Goal: Task Accomplishment & Management: Use online tool/utility

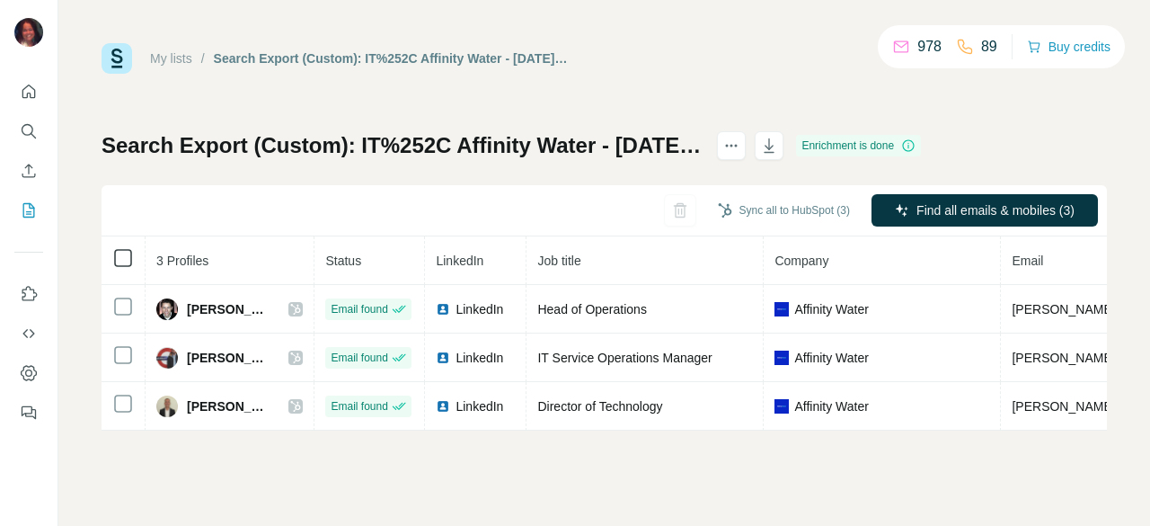
click at [131, 261] on icon at bounding box center [123, 258] width 22 height 22
click at [765, 202] on button "Sync all to HubSpot (3)" at bounding box center [783, 210] width 157 height 27
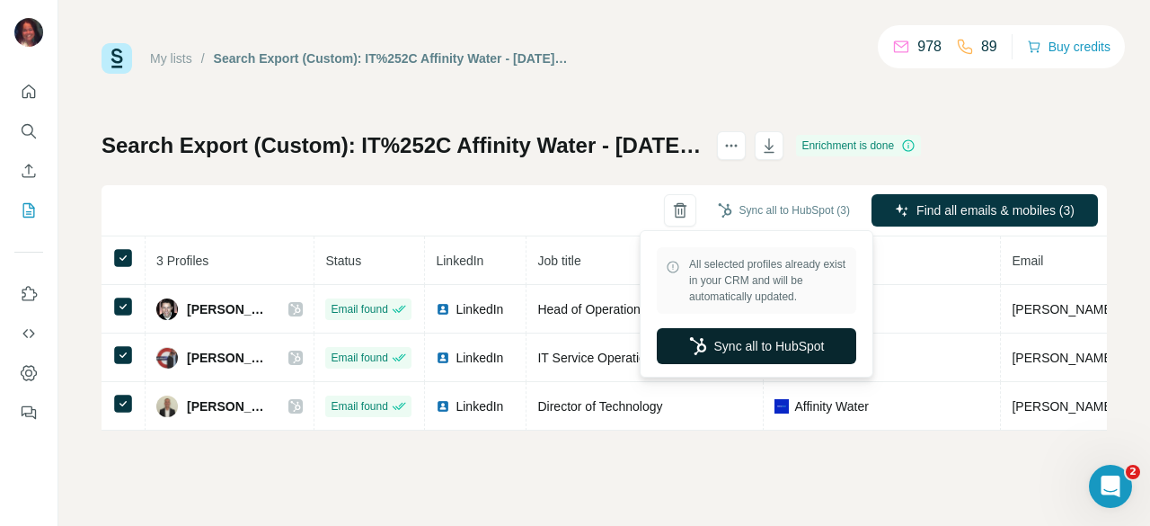
click at [768, 353] on button "Sync all to HubSpot" at bounding box center [756, 346] width 199 height 36
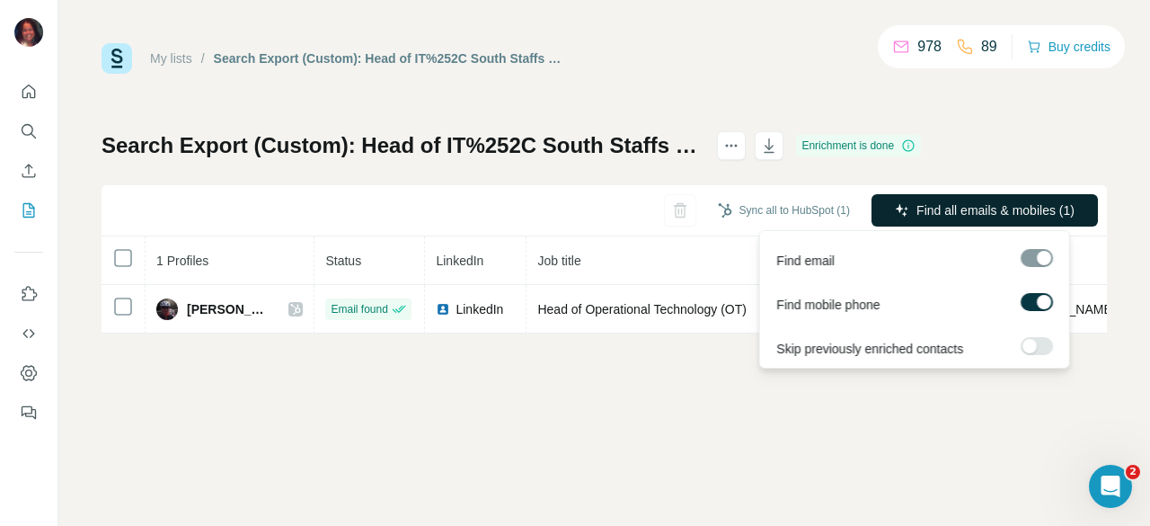
click at [1054, 215] on span "Find all emails & mobiles (1)" at bounding box center [995, 210] width 158 height 18
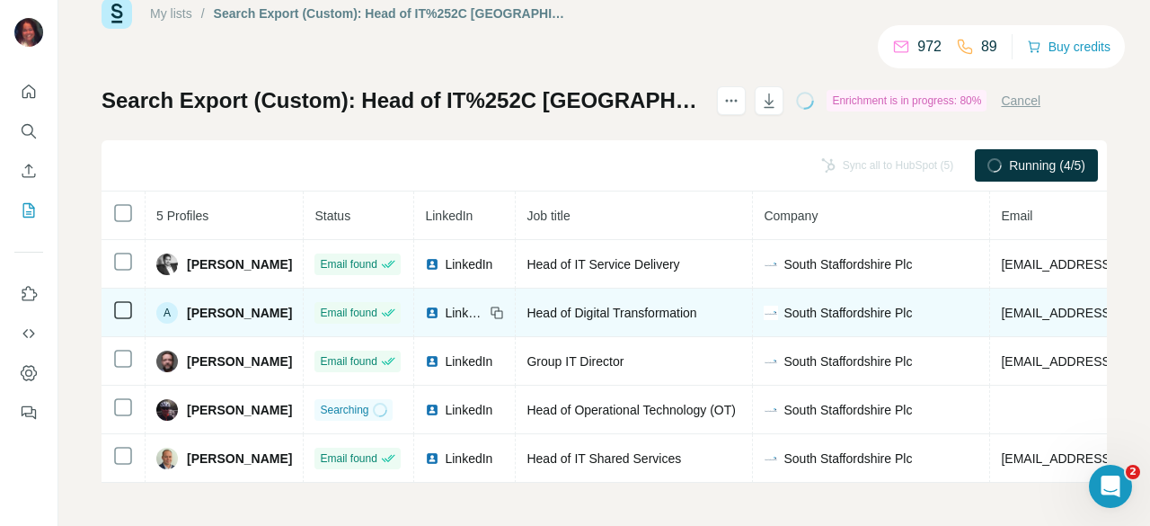
scroll to position [53, 0]
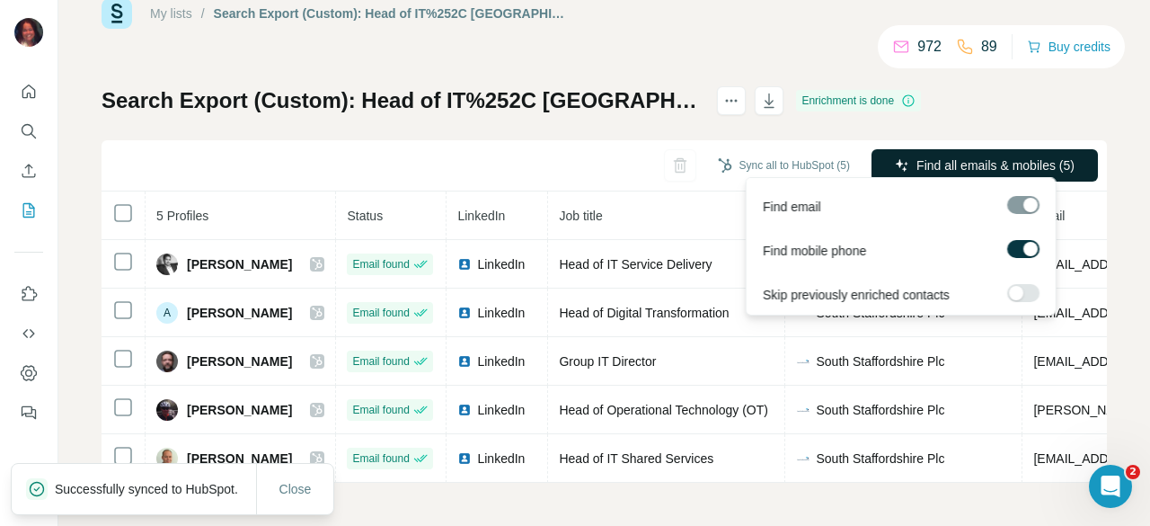
click at [916, 156] on span "Find all emails & mobiles (5)" at bounding box center [995, 165] width 158 height 18
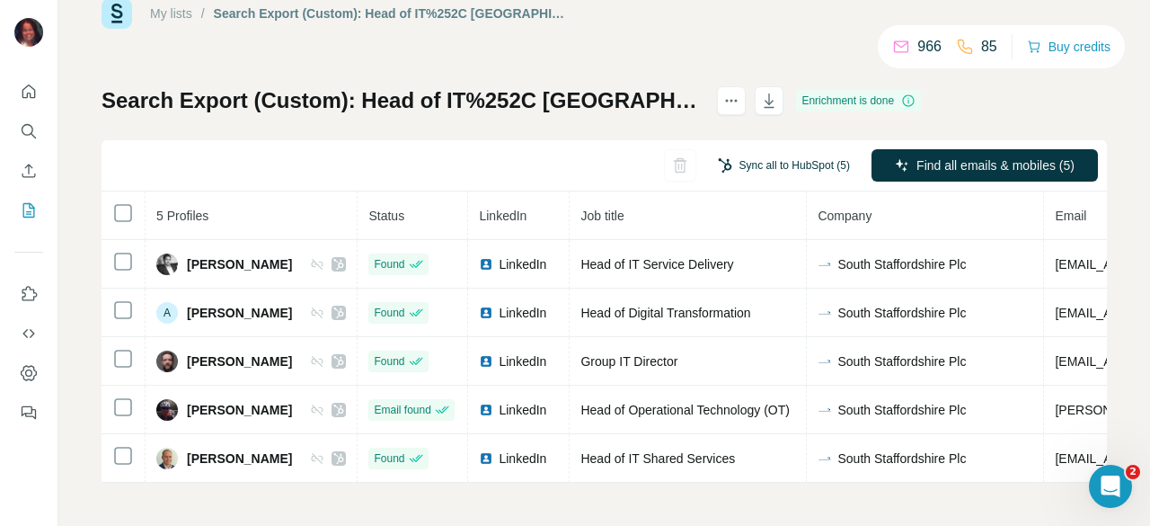
click at [785, 164] on button "Sync all to HubSpot (5)" at bounding box center [783, 165] width 157 height 27
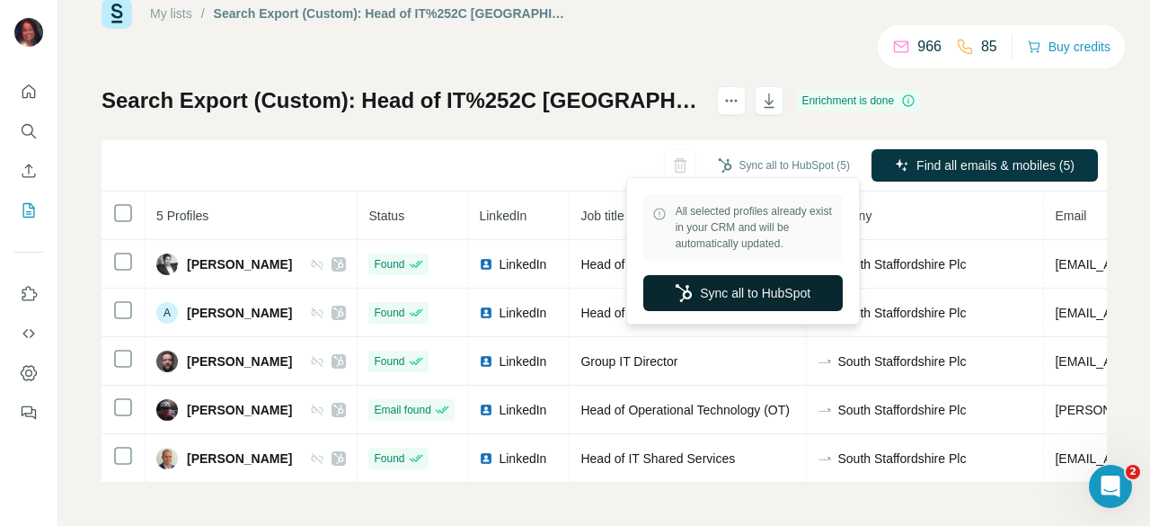
click at [727, 290] on button "Sync all to HubSpot" at bounding box center [742, 293] width 199 height 36
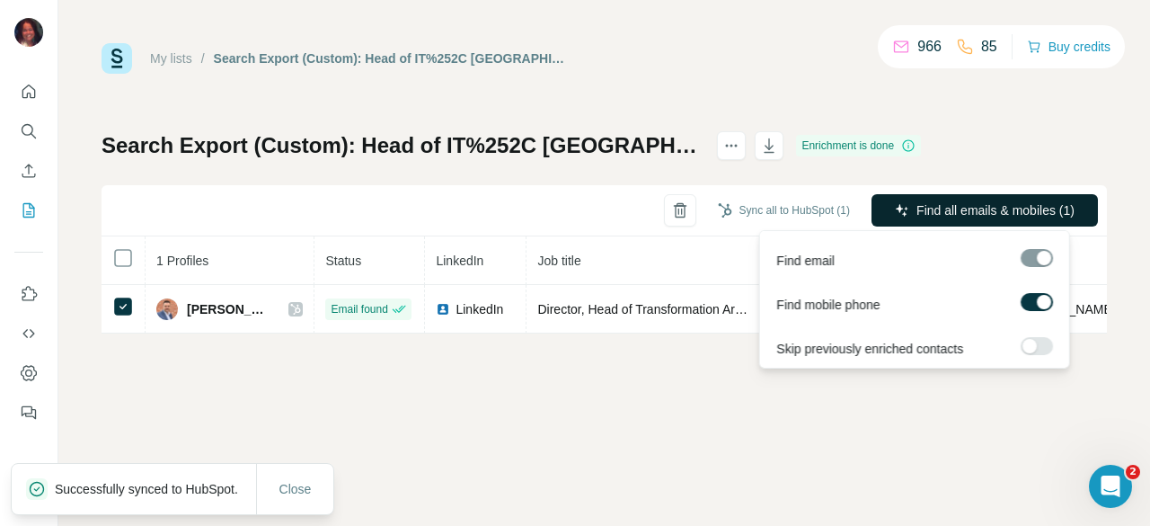
click at [986, 206] on span "Find all emails & mobiles (1)" at bounding box center [995, 210] width 158 height 18
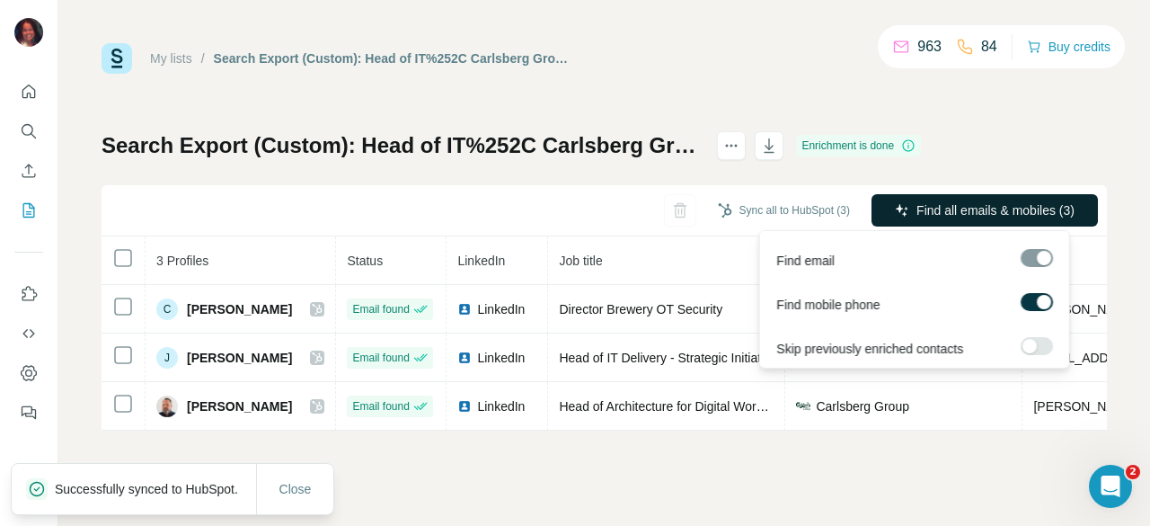
click at [922, 208] on span "Find all emails & mobiles (3)" at bounding box center [995, 210] width 158 height 18
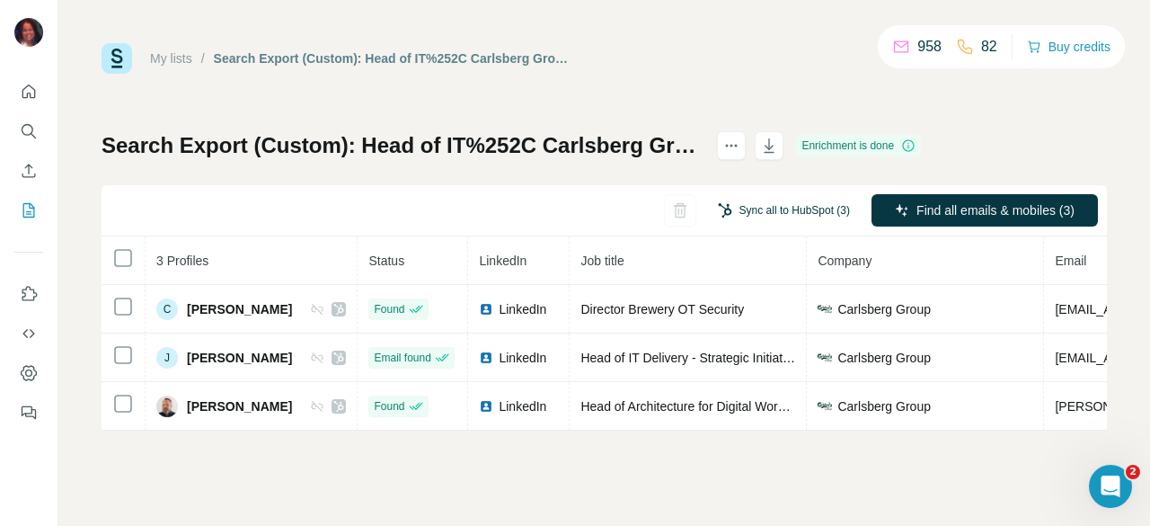
click at [836, 209] on button "Sync all to HubSpot (3)" at bounding box center [783, 210] width 157 height 27
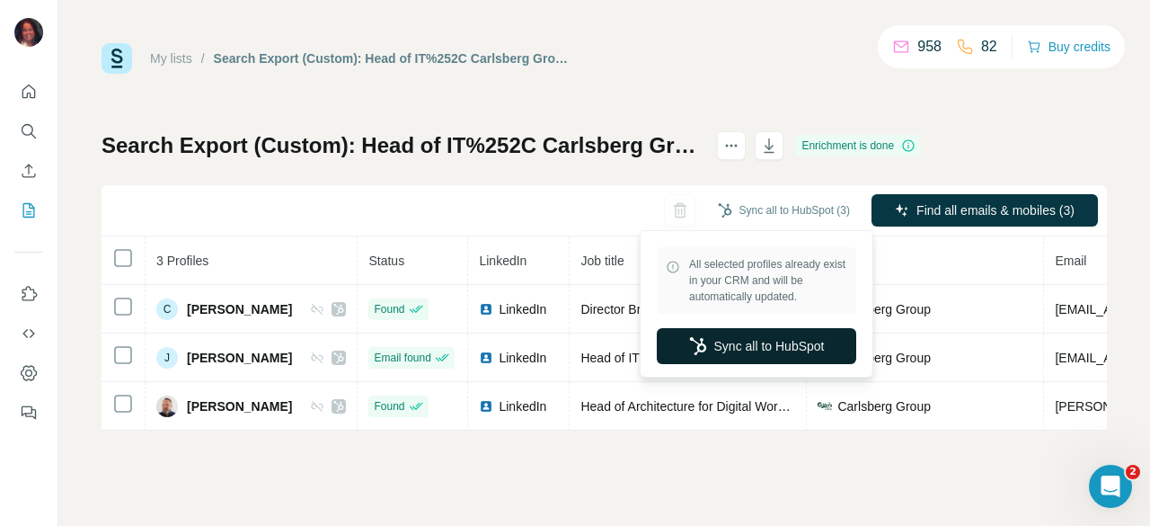
click at [715, 344] on button "Sync all to HubSpot" at bounding box center [756, 346] width 199 height 36
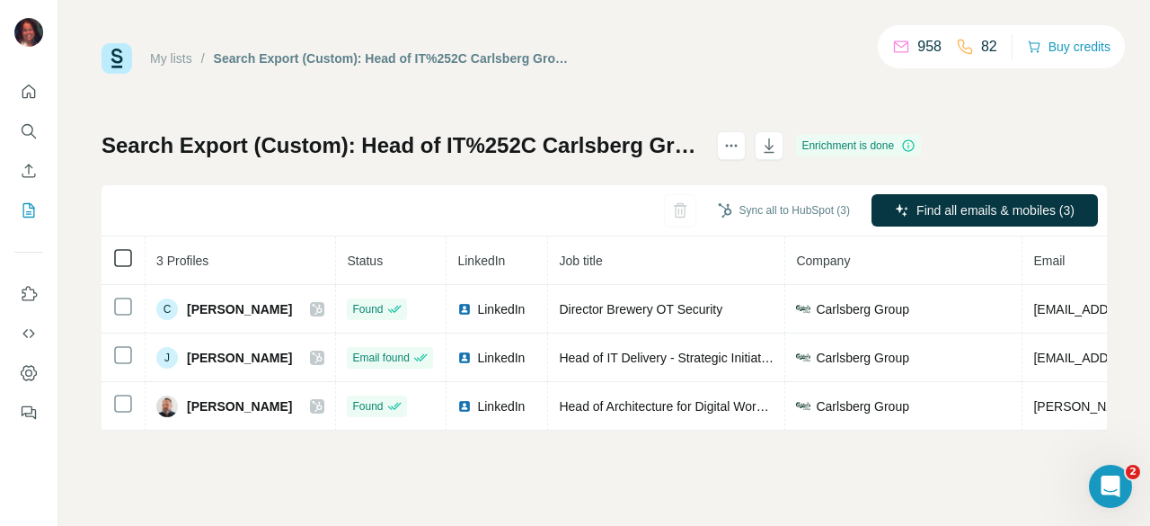
click at [119, 268] on icon at bounding box center [123, 258] width 22 height 22
click at [718, 200] on button "Sync all to HubSpot (3)" at bounding box center [783, 210] width 157 height 27
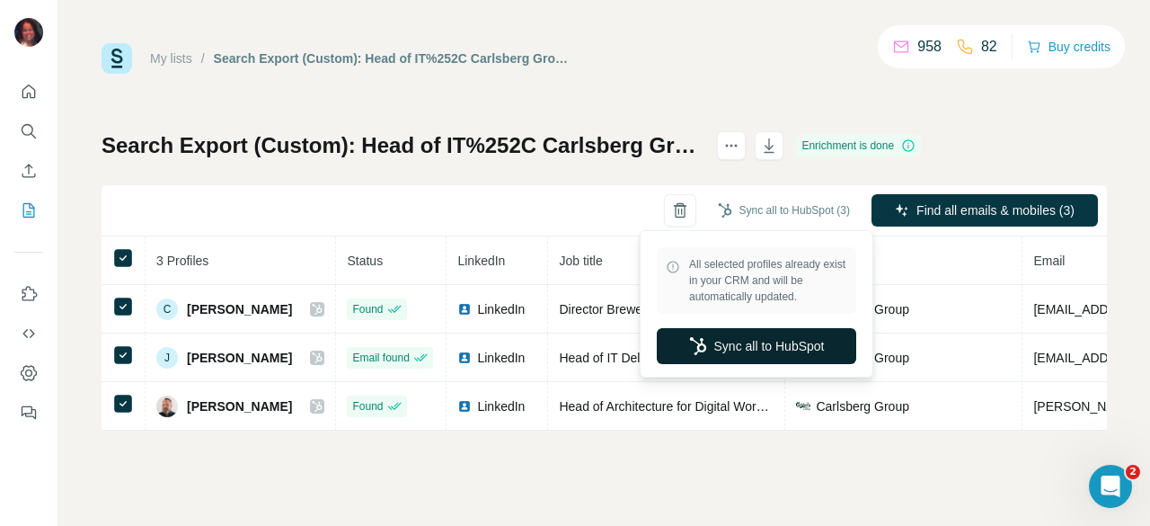
click at [740, 347] on button "Sync all to HubSpot" at bounding box center [756, 346] width 199 height 36
